Goal: Transaction & Acquisition: Book appointment/travel/reservation

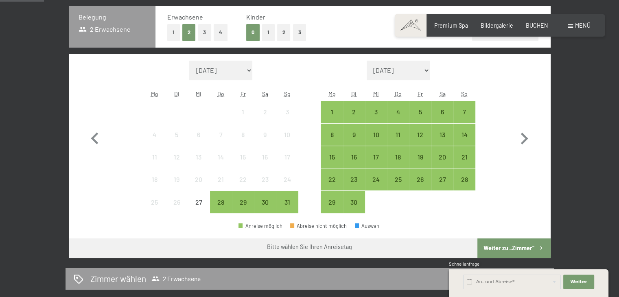
click at [272, 37] on button "1" at bounding box center [268, 32] width 13 height 17
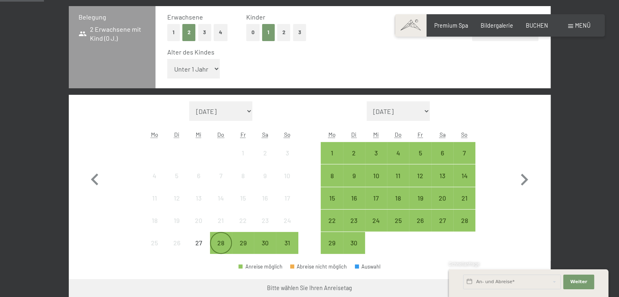
click at [222, 242] on div "28" at bounding box center [221, 250] width 20 height 20
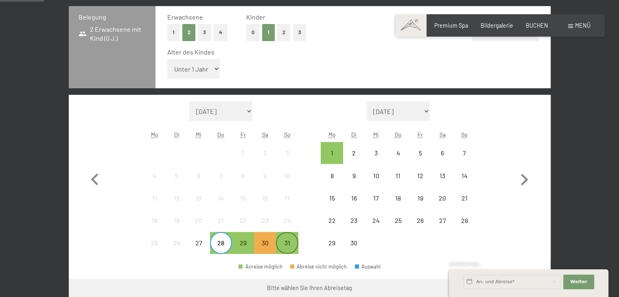
click at [287, 246] on div "31" at bounding box center [287, 250] width 20 height 20
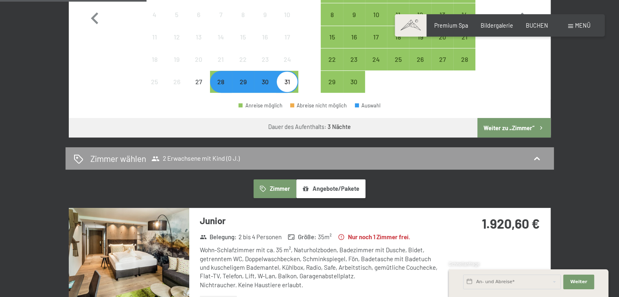
scroll to position [358, 0]
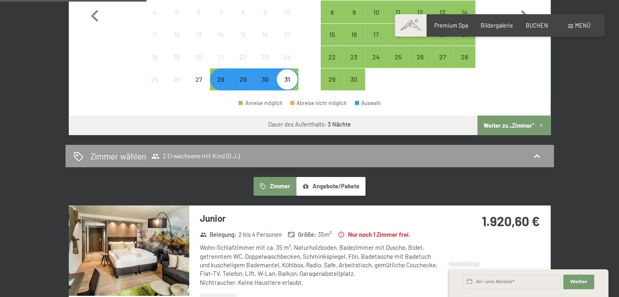
click at [519, 122] on button "Weiter zu „Zimmer“" at bounding box center [514, 126] width 73 height 20
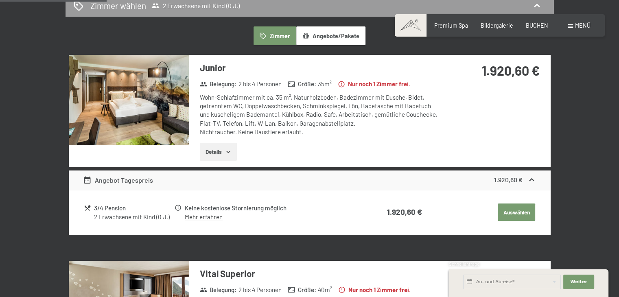
scroll to position [208, 0]
click at [109, 108] on img at bounding box center [129, 100] width 121 height 90
click at [0, 0] on button "button" at bounding box center [0, 0] width 0 height 0
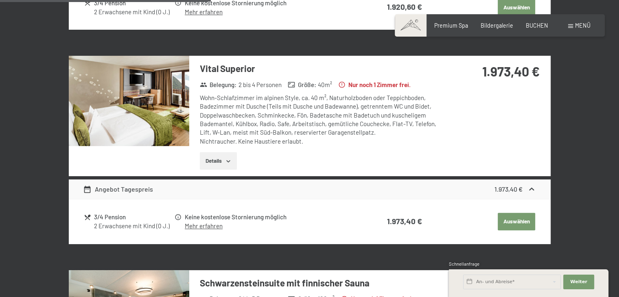
scroll to position [413, 0]
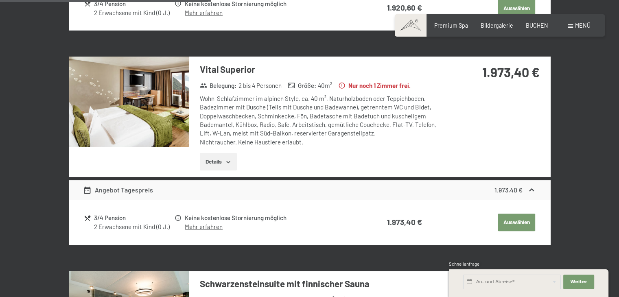
click at [128, 97] on img at bounding box center [129, 102] width 121 height 90
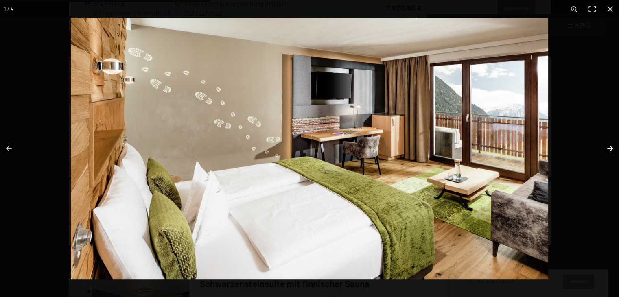
click at [608, 148] on button "button" at bounding box center [605, 148] width 29 height 41
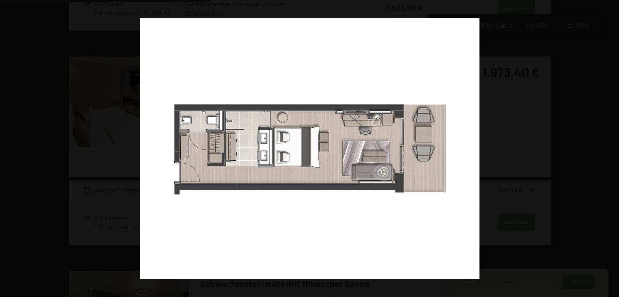
click at [608, 148] on button "button" at bounding box center [605, 148] width 29 height 41
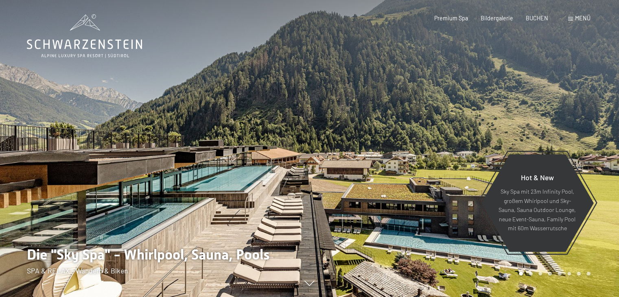
click at [543, 22] on div "Buchen Anfragen Premium Spa Bildergalerie BUCHEN Menü DE IT EN Gutschein Bilder…" at bounding box center [499, 18] width 181 height 8
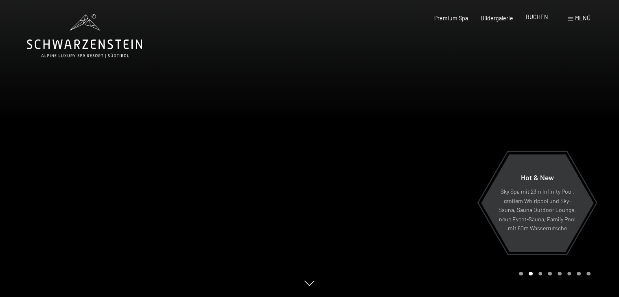
click at [534, 16] on span "BUCHEN" at bounding box center [537, 16] width 22 height 7
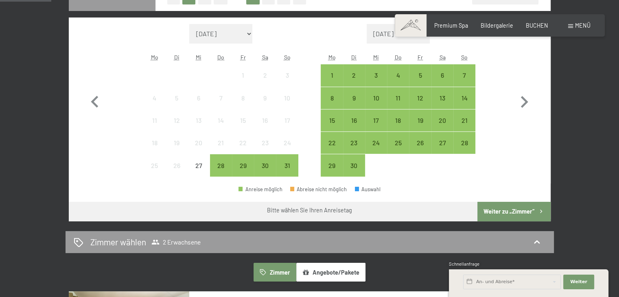
click at [498, 211] on button "Weiter zu „Zimmer“" at bounding box center [514, 212] width 73 height 20
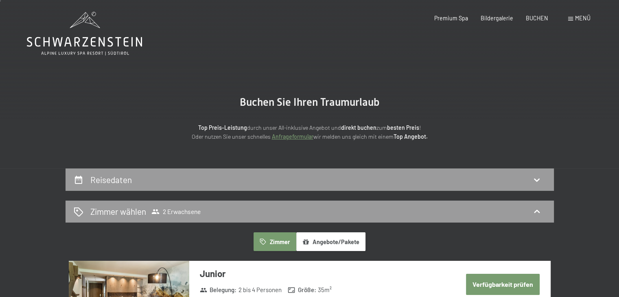
scroll to position [2, 0]
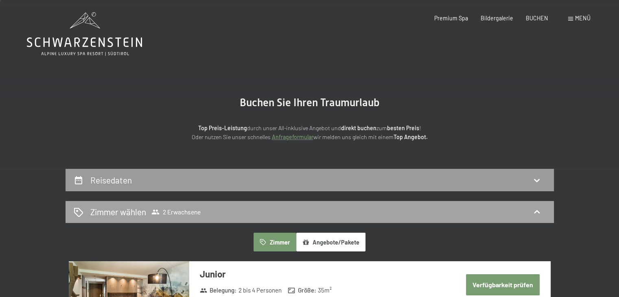
click at [545, 212] on div "Zimmer wählen 2 Erwachsene" at bounding box center [310, 212] width 472 height 12
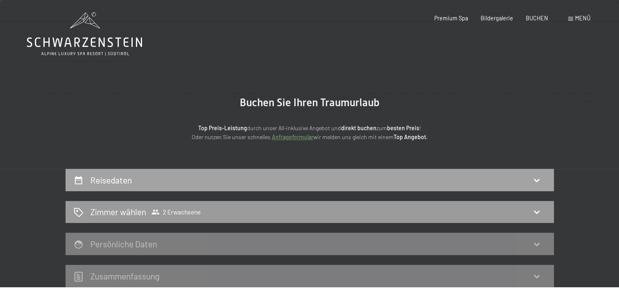
click at [531, 181] on div "Reisedaten" at bounding box center [310, 180] width 472 height 12
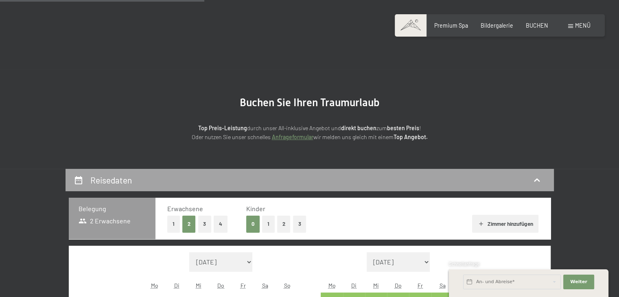
scroll to position [171, 0]
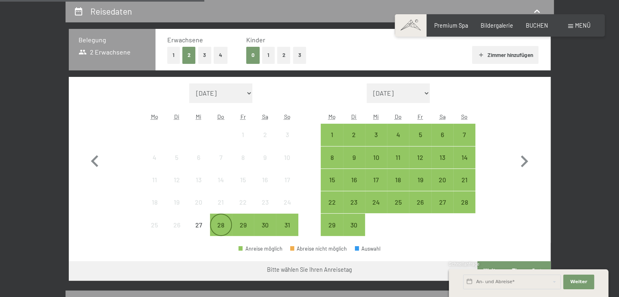
click at [216, 225] on div "28" at bounding box center [221, 232] width 20 height 20
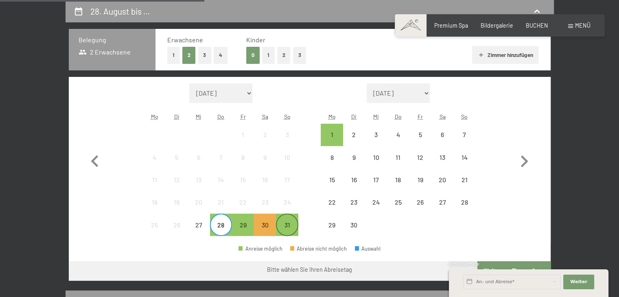
click at [288, 229] on div "31" at bounding box center [287, 232] width 20 height 20
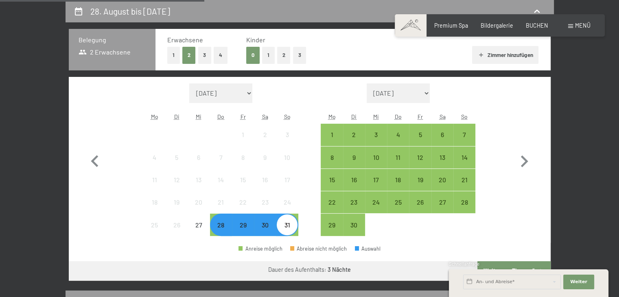
click at [266, 59] on button "1" at bounding box center [268, 55] width 13 height 17
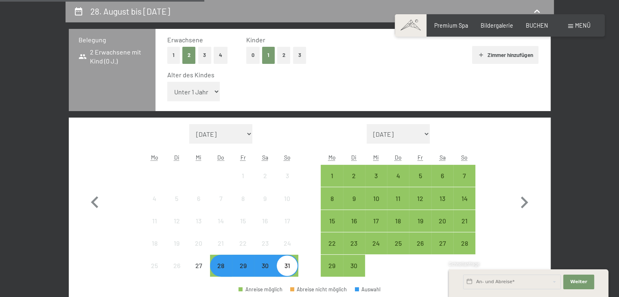
click at [205, 90] on select "Unter 1 Jahr 1 Jahr 2 Jahre 3 Jahre 4 Jahre 5 Jahre 6 Jahre 7 Jahre 8 Jahre 9 J…" at bounding box center [193, 92] width 53 height 20
select select "14"
click at [167, 82] on select "Unter 1 Jahr 1 Jahr 2 Jahre 3 Jahre 4 Jahre 5 Jahre 6 Jahre 7 Jahre 8 Jahre 9 J…" at bounding box center [193, 92] width 53 height 20
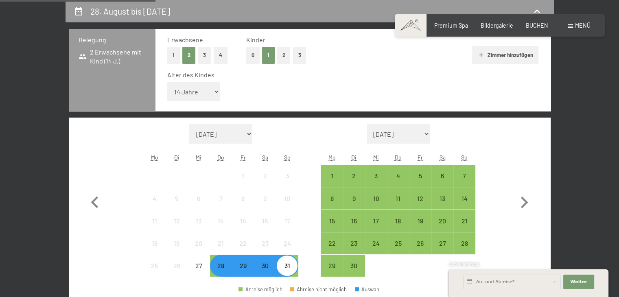
scroll to position [303, 0]
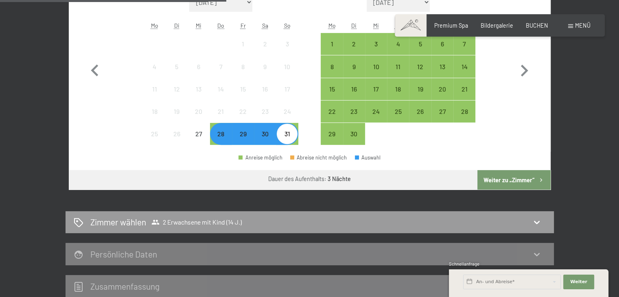
click at [522, 178] on button "Weiter zu „Zimmer“" at bounding box center [514, 180] width 73 height 20
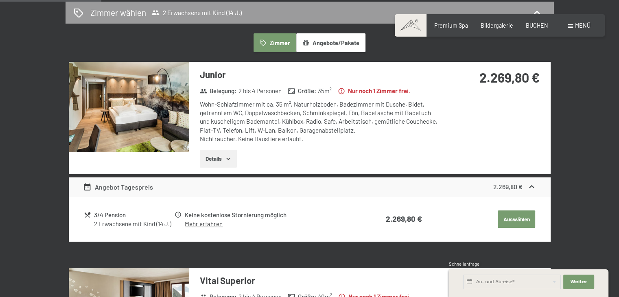
scroll to position [201, 0]
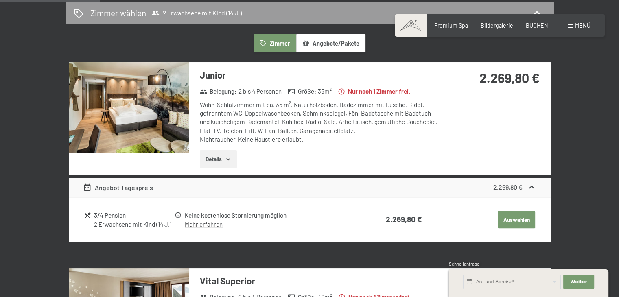
click at [134, 118] on img at bounding box center [129, 107] width 121 height 90
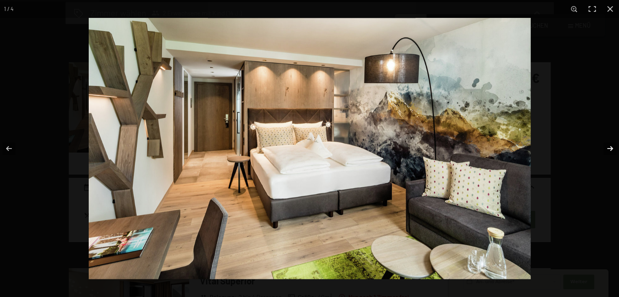
click at [610, 145] on button "button" at bounding box center [605, 148] width 29 height 41
